Goal: Find specific page/section: Find specific page/section

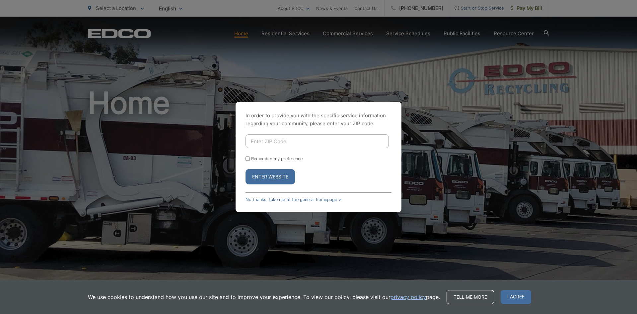
click at [257, 142] on input "Enter ZIP Code" at bounding box center [316, 141] width 143 height 14
type input "92376"
click at [245, 169] on button "Enter Website" at bounding box center [269, 176] width 49 height 15
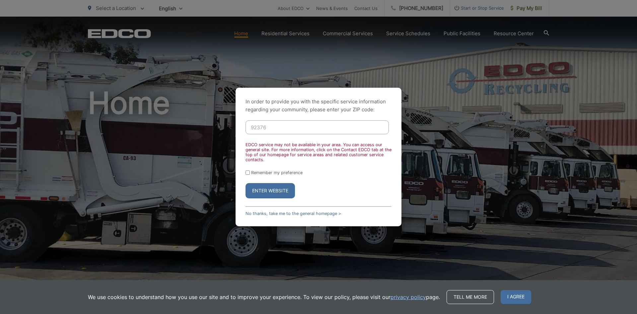
click at [275, 188] on button "Enter Website" at bounding box center [269, 190] width 49 height 15
click at [300, 214] on link "No thanks, take me to the general homepage >" at bounding box center [293, 213] width 96 height 5
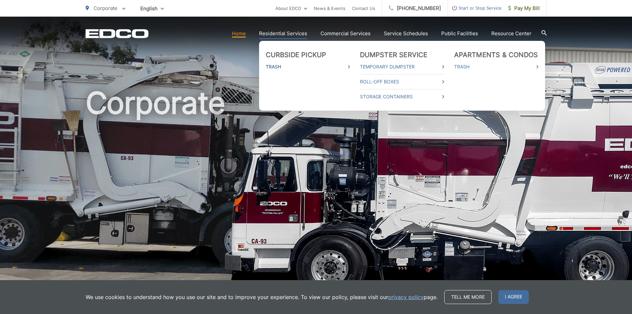
click at [279, 67] on link "Trash" at bounding box center [308, 67] width 84 height 8
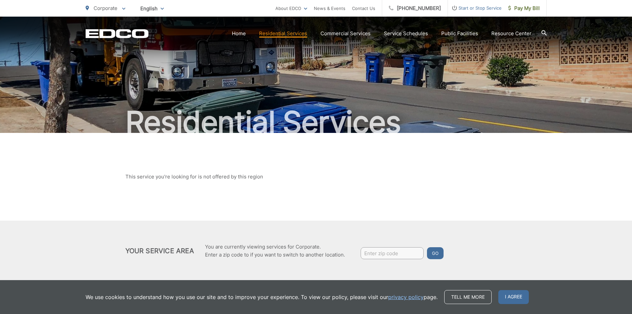
scroll to position [8, 0]
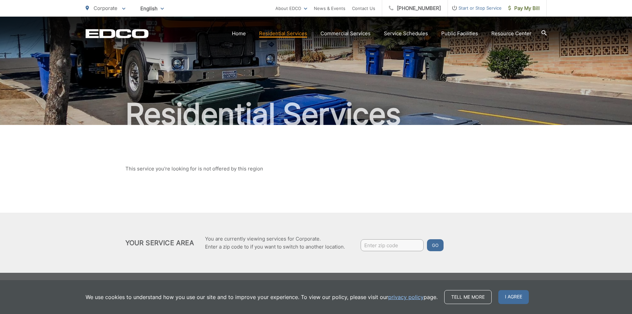
click at [376, 244] on input "Enter zip code" at bounding box center [392, 245] width 63 height 12
type input "92376"
click at [436, 245] on button "Go" at bounding box center [435, 245] width 17 height 12
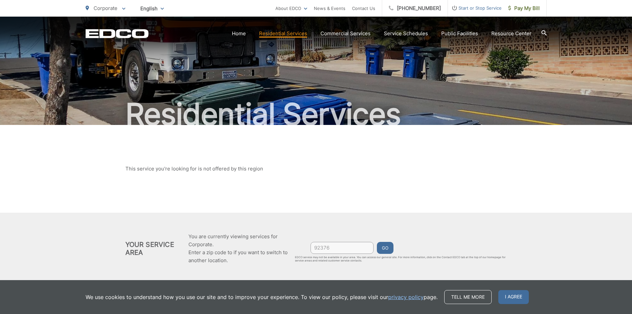
click at [387, 247] on button "Go" at bounding box center [385, 248] width 17 height 12
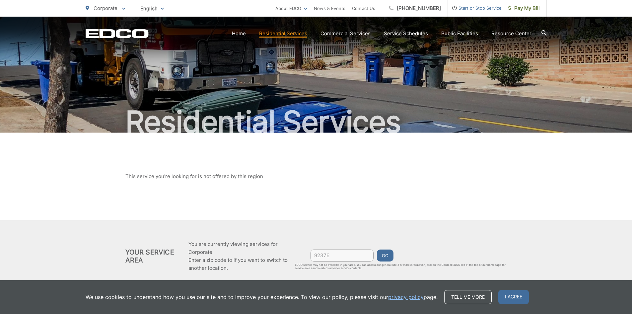
scroll to position [0, 0]
